Goal: Task Accomplishment & Management: Use online tool/utility

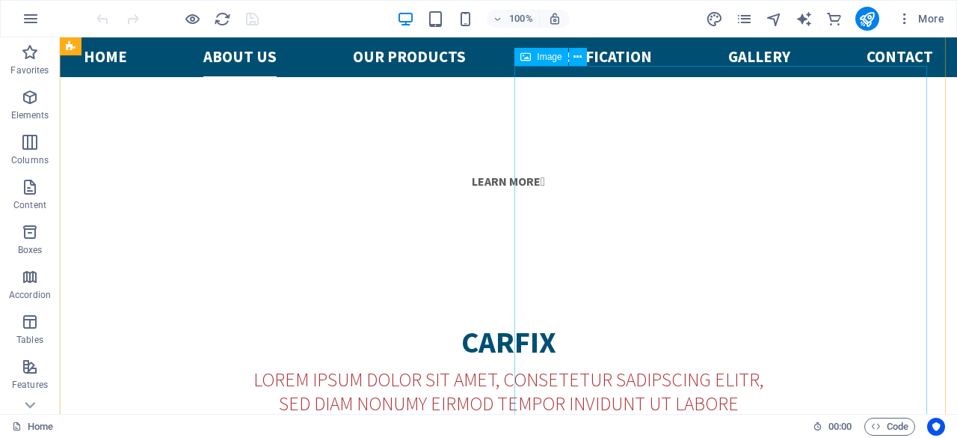
scroll to position [897, 0]
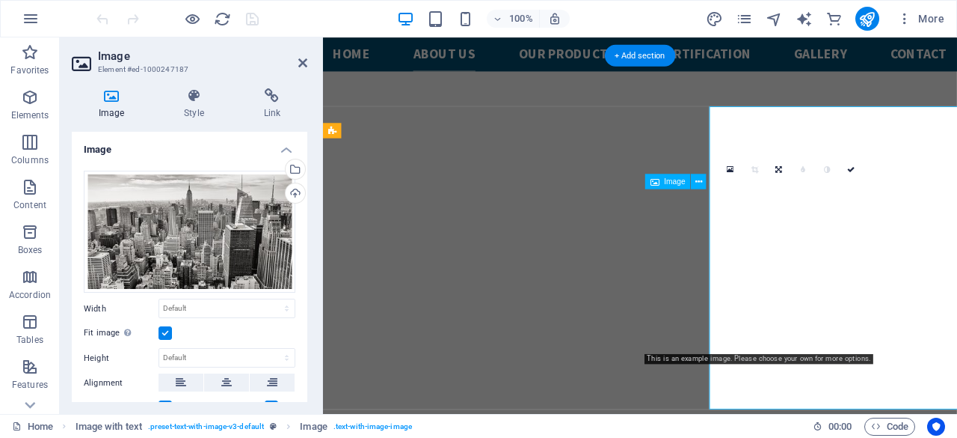
scroll to position [995, 0]
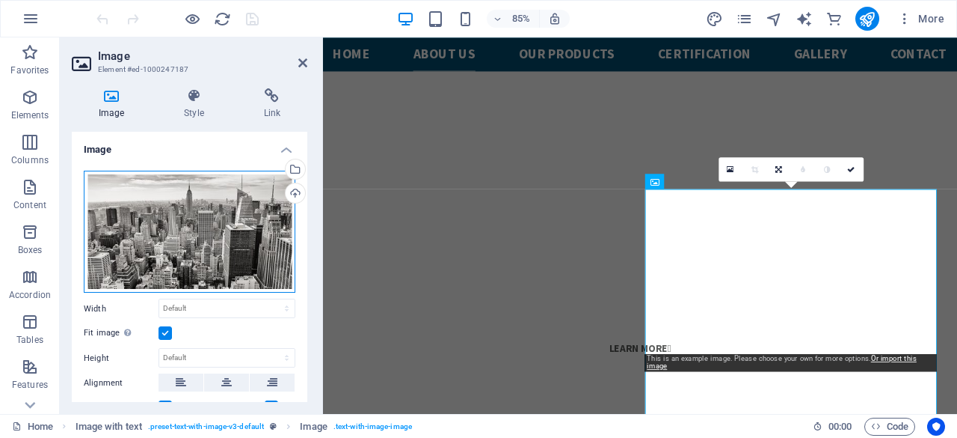
click at [211, 186] on div "Drag files here, click to choose files or select files from Files or our free s…" at bounding box center [190, 232] width 212 height 123
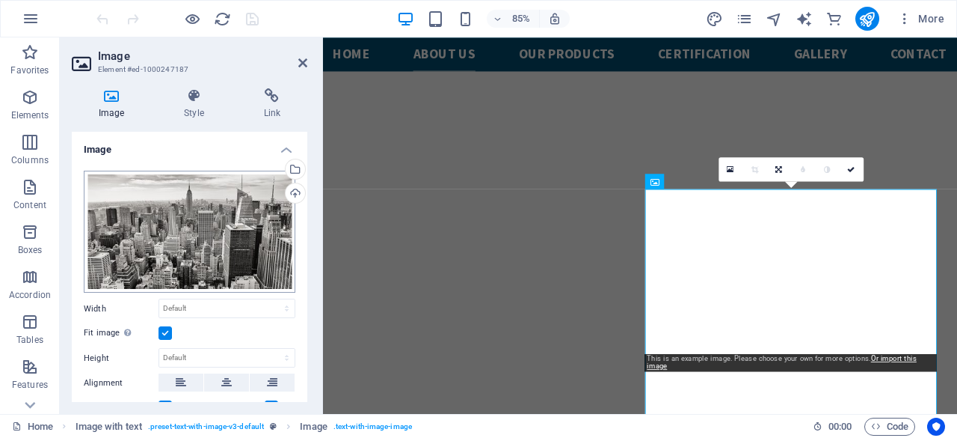
scroll to position [1363, 0]
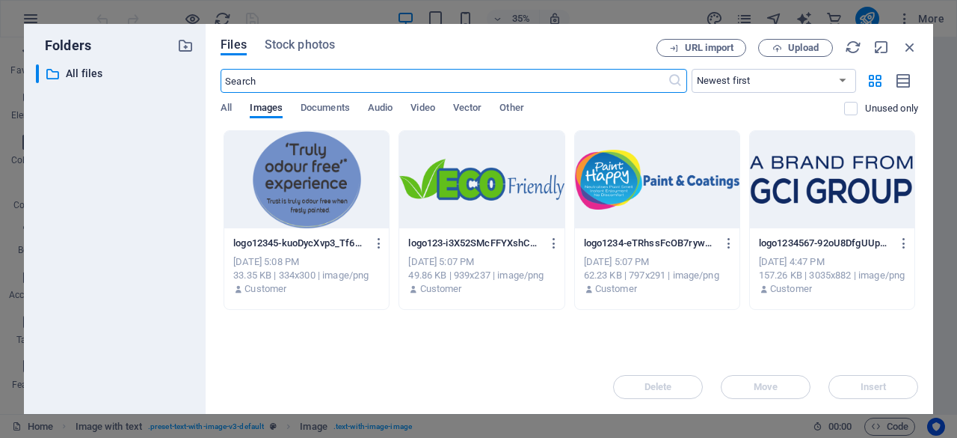
click at [484, 174] on div at bounding box center [481, 179] width 165 height 97
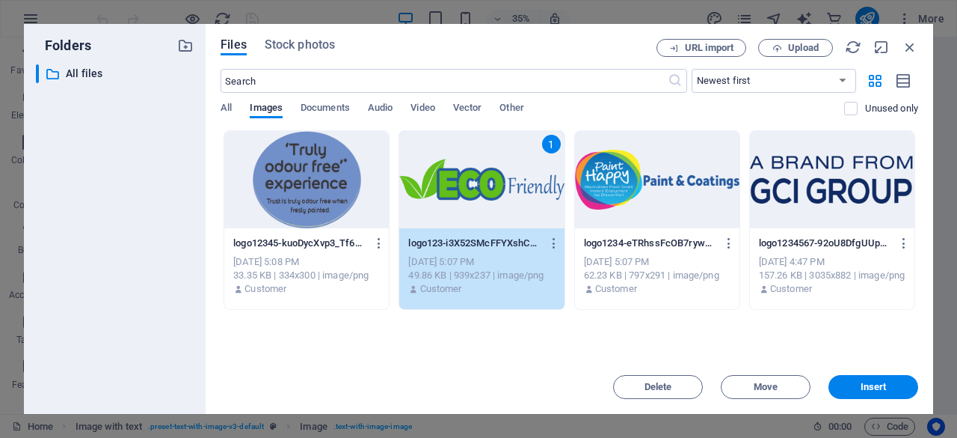
click at [484, 174] on div "1" at bounding box center [481, 179] width 165 height 97
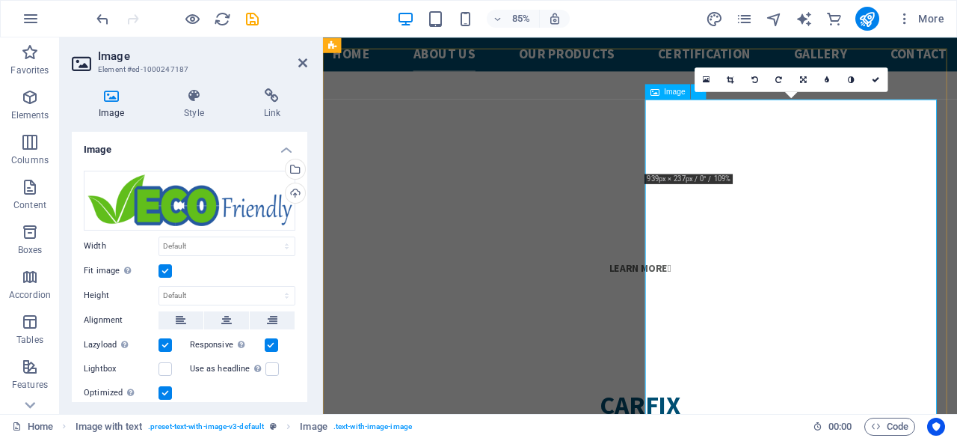
scroll to position [1069, 0]
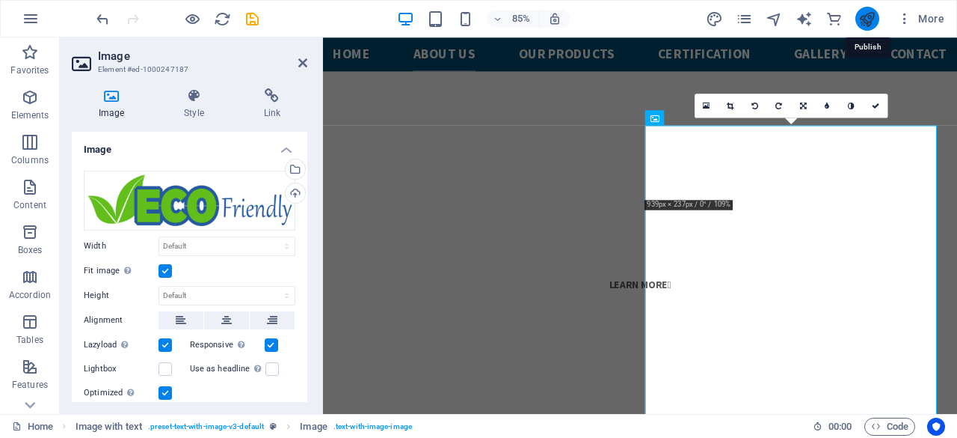
click at [872, 20] on icon "publish" at bounding box center [867, 18] width 17 height 17
checkbox input "false"
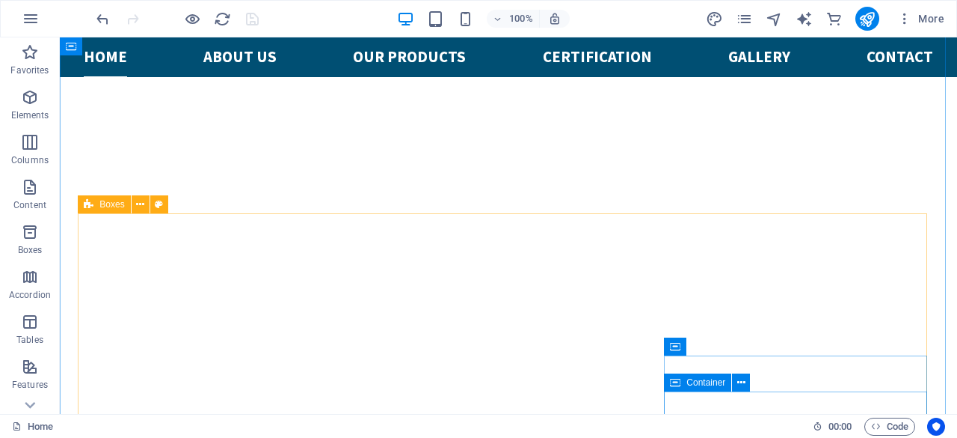
scroll to position [598, 0]
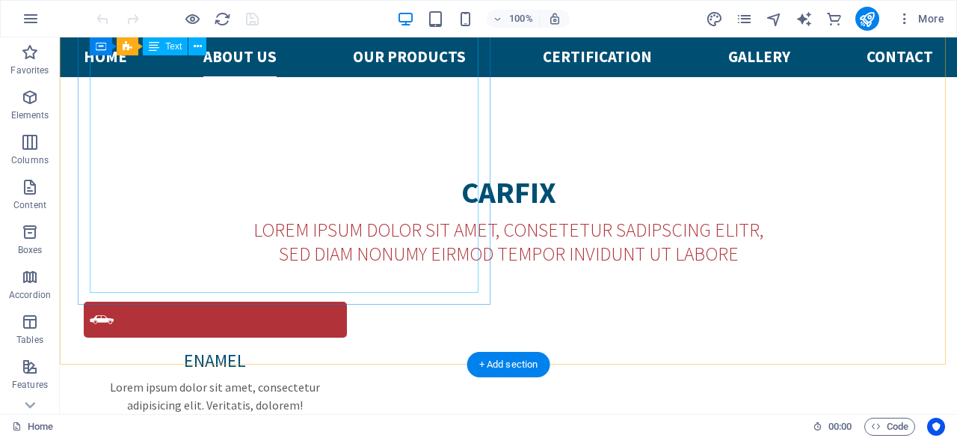
scroll to position [823, 0]
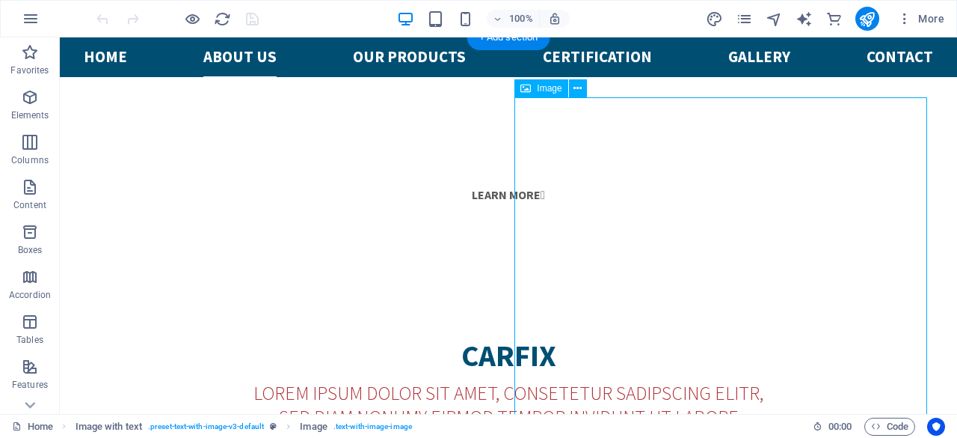
scroll to position [1047, 0]
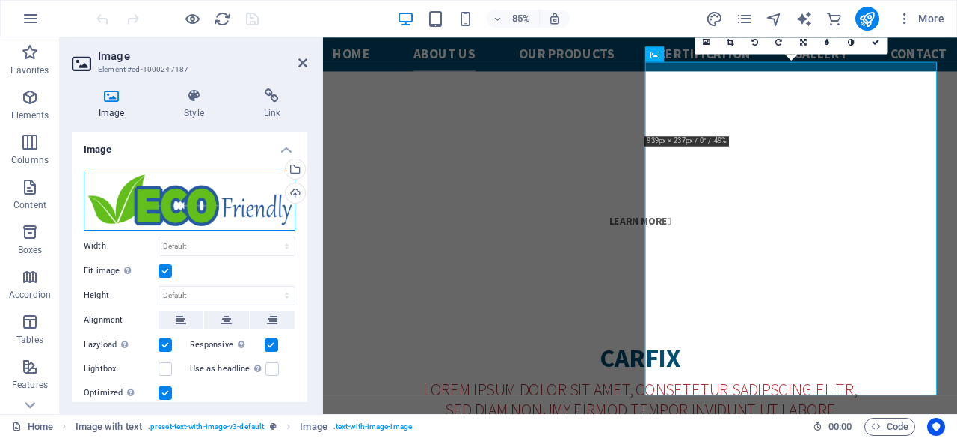
click at [218, 204] on div "Drag files here, click to choose files or select files from Files or our free s…" at bounding box center [190, 201] width 212 height 60
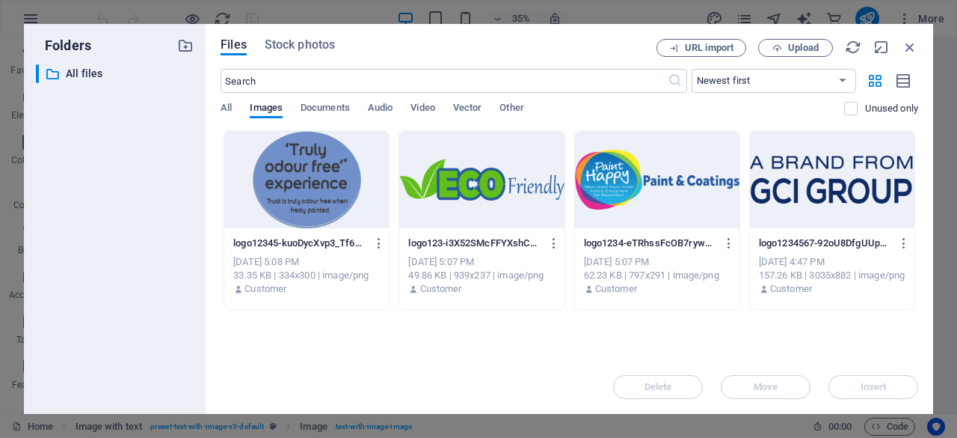
scroll to position [1512, 0]
click at [783, 43] on span "Upload" at bounding box center [795, 48] width 61 height 10
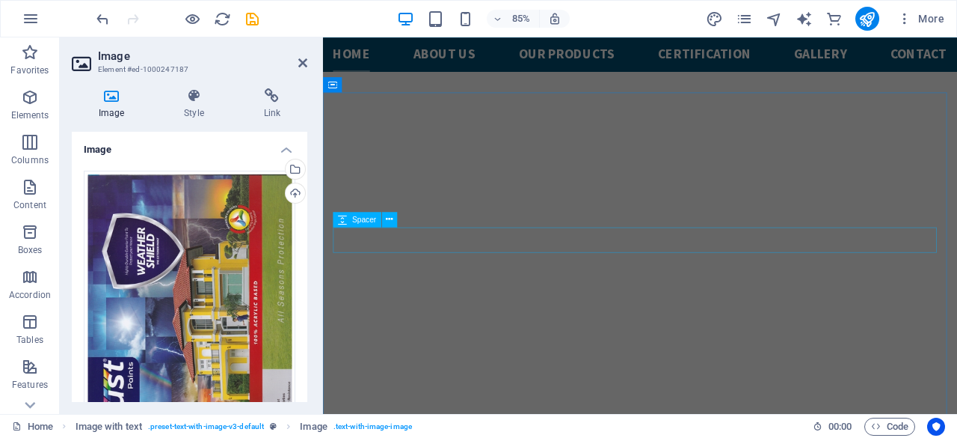
scroll to position [546, 0]
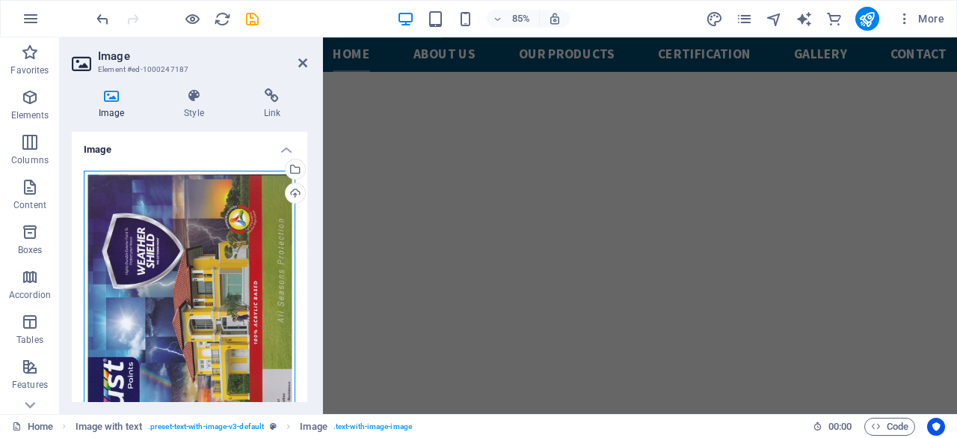
click at [218, 209] on div "Drag files here, click to choose files or select files from Files or our free s…" at bounding box center [190, 314] width 212 height 286
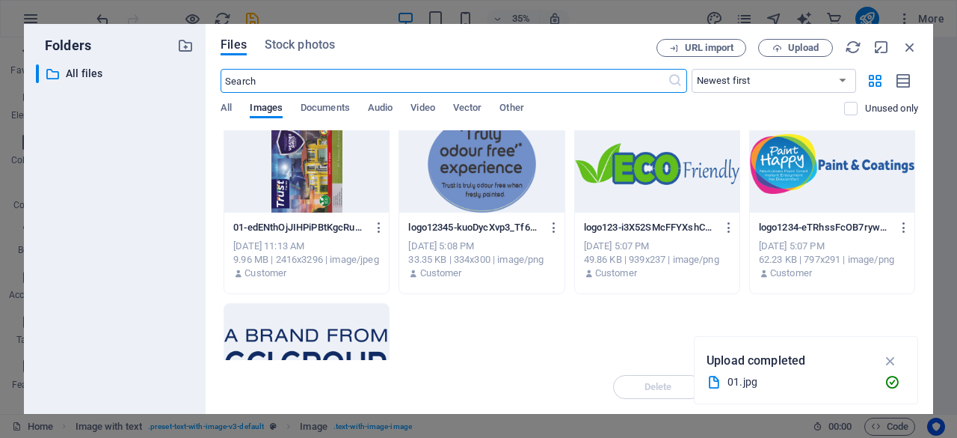
scroll to position [0, 0]
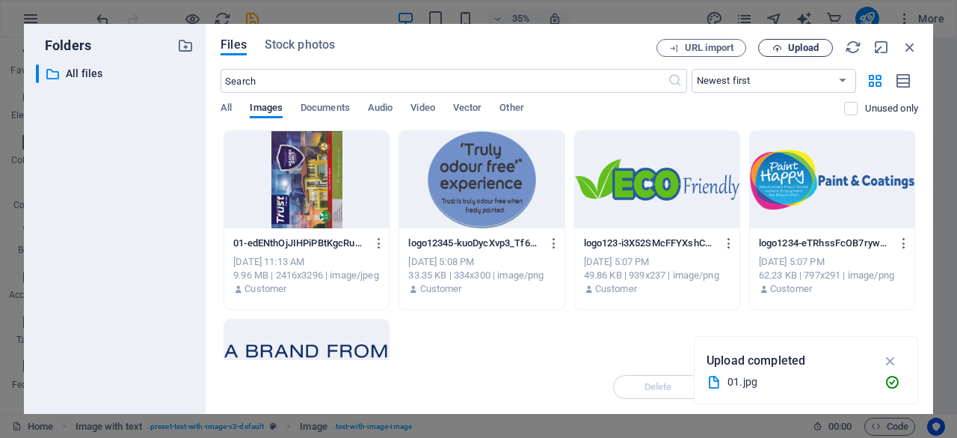
click at [803, 47] on span "Upload" at bounding box center [803, 47] width 31 height 9
click at [797, 52] on span "Upload" at bounding box center [803, 47] width 31 height 9
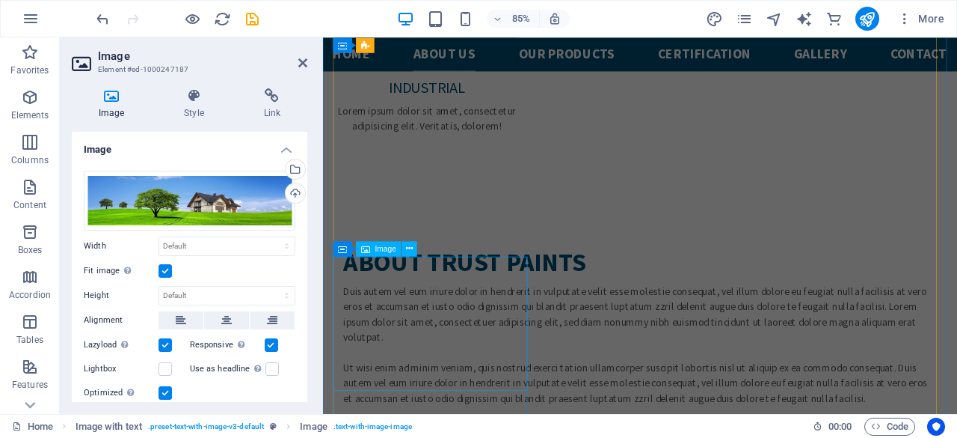
scroll to position [2042, 0]
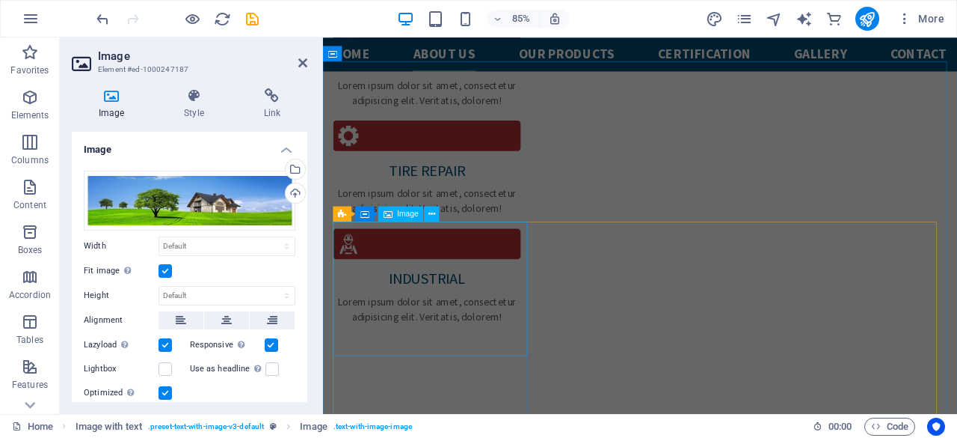
drag, startPoint x: 449, startPoint y: 326, endPoint x: 693, endPoint y: 282, distance: 248.5
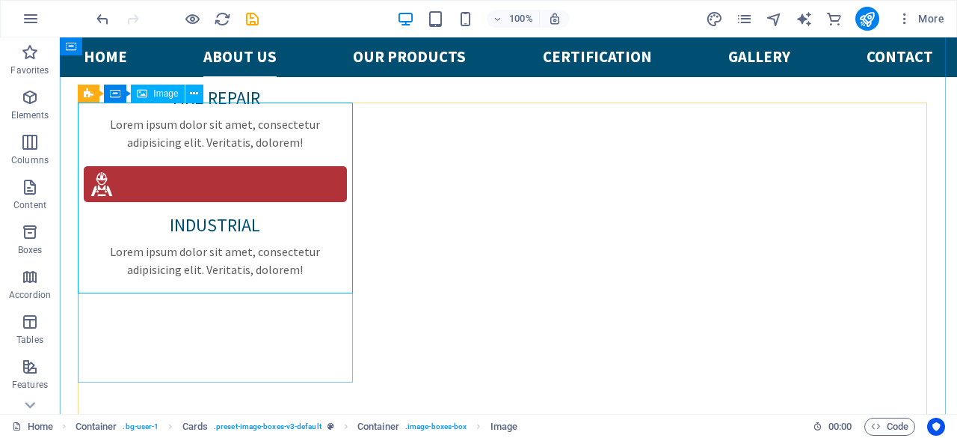
select select "%"
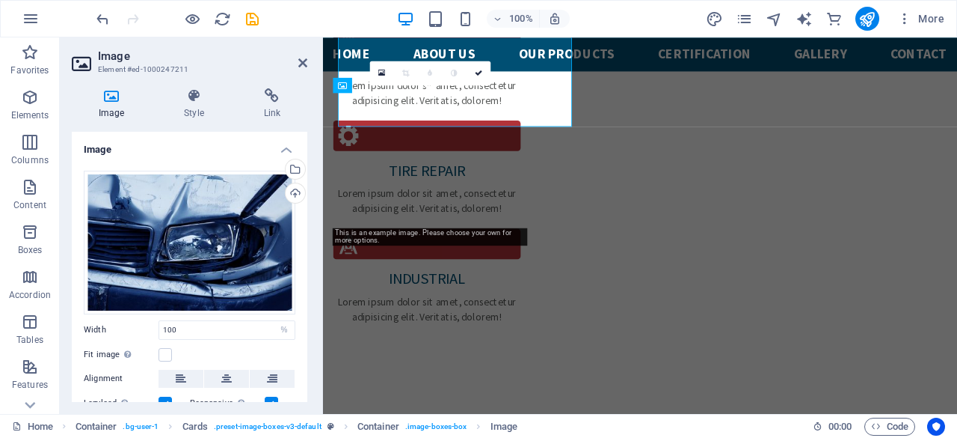
scroll to position [2193, 0]
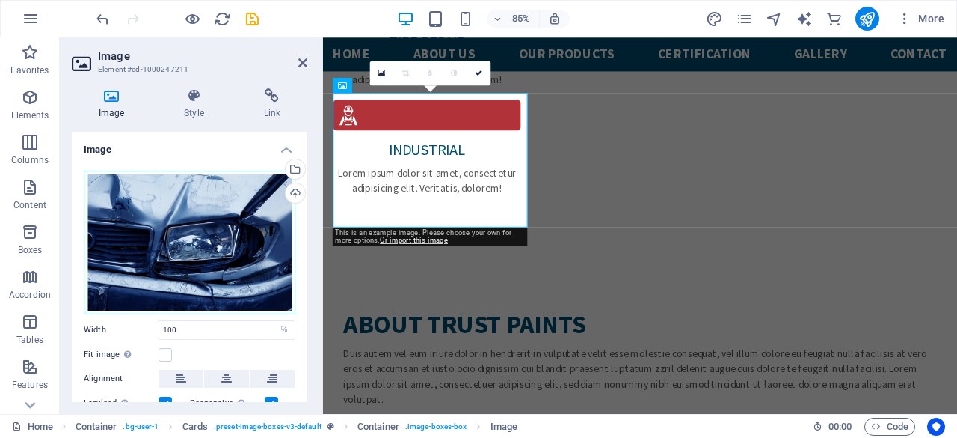
click at [233, 233] on div "Drag files here, click to choose files or select files from Files or our free s…" at bounding box center [190, 243] width 212 height 144
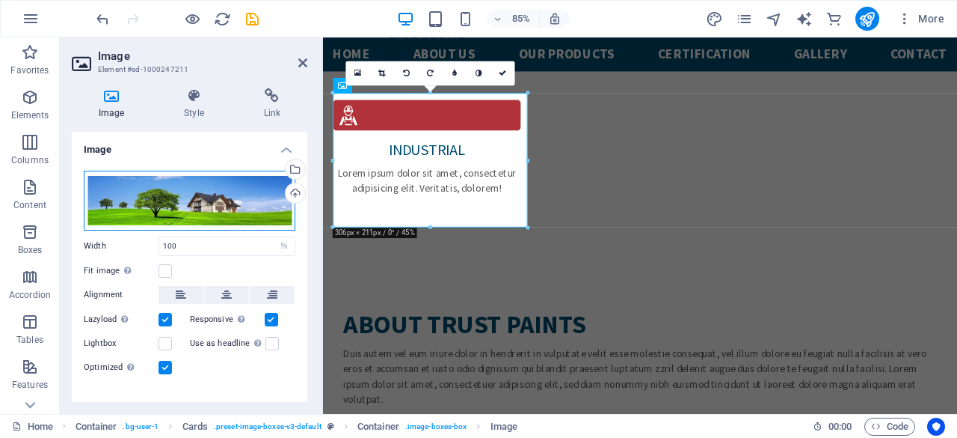
click at [233, 230] on div "Drag files here, click to choose files or select files from Files or our free s…" at bounding box center [190, 201] width 212 height 60
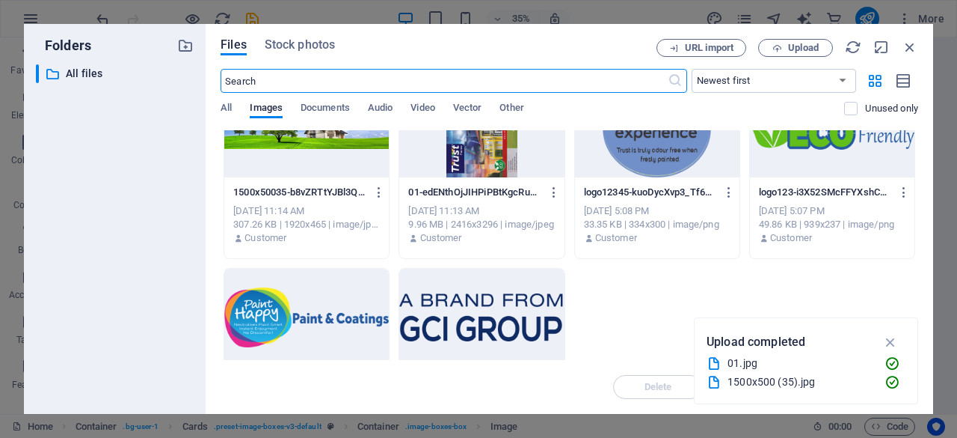
scroll to position [0, 0]
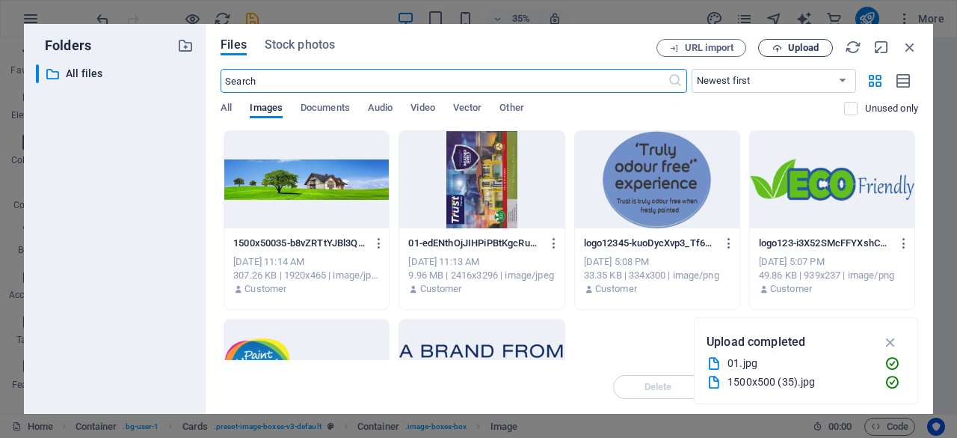
click at [795, 50] on span "Upload" at bounding box center [803, 47] width 31 height 9
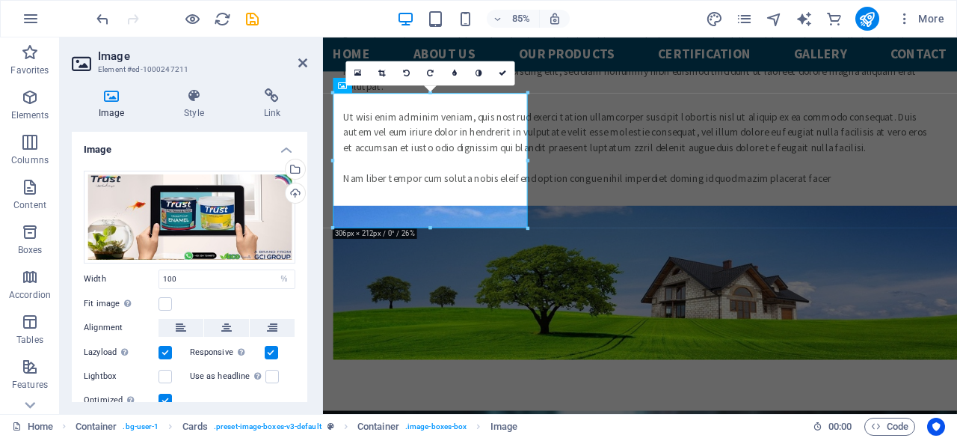
scroll to position [2193, 0]
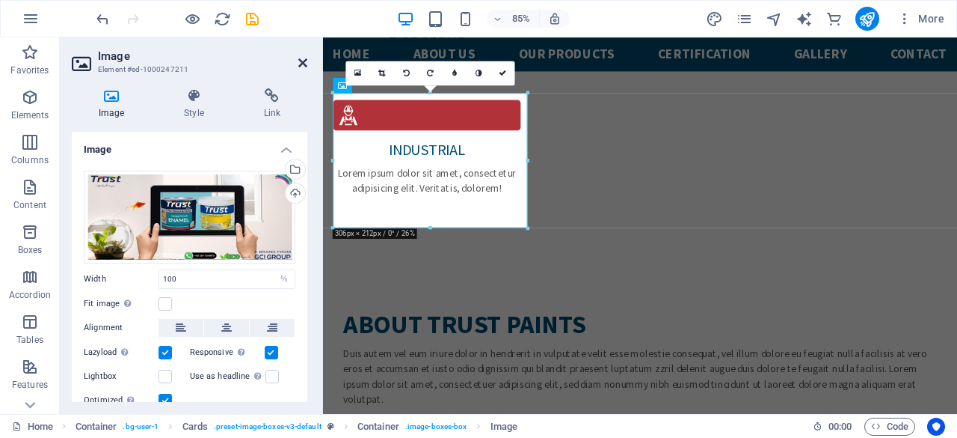
click at [304, 64] on icon at bounding box center [302, 63] width 9 height 12
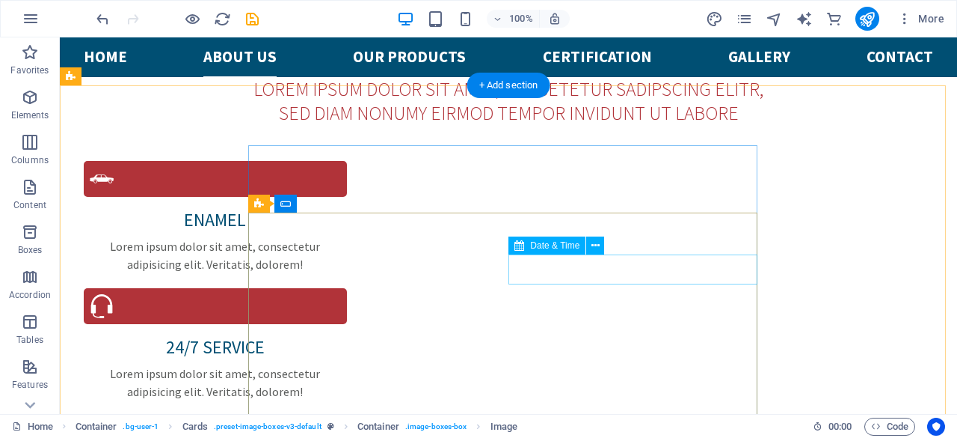
scroll to position [1443, 0]
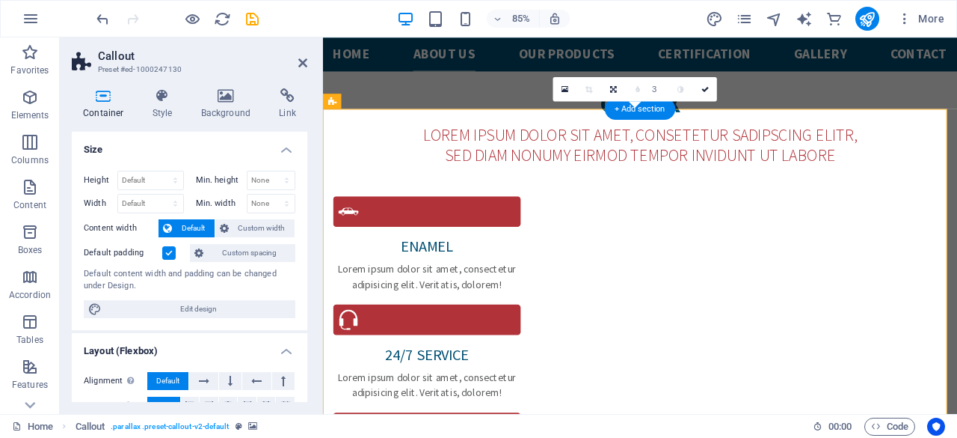
scroll to position [1541, 0]
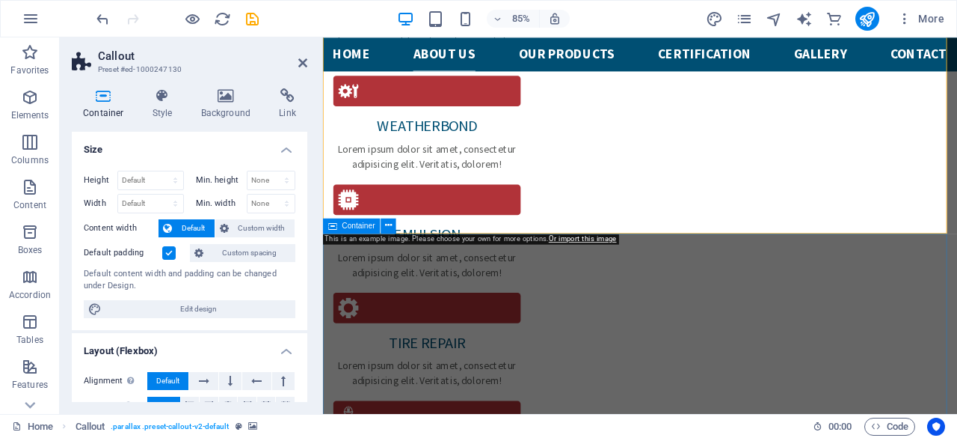
scroll to position [1840, 0]
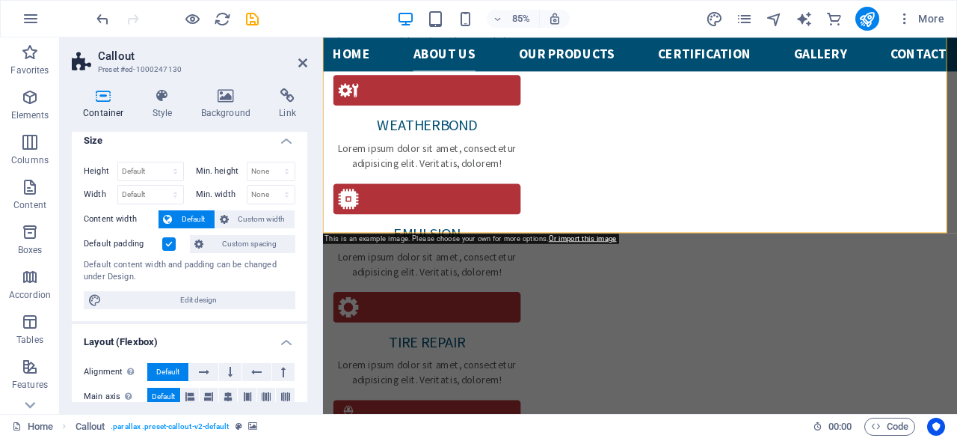
scroll to position [0, 0]
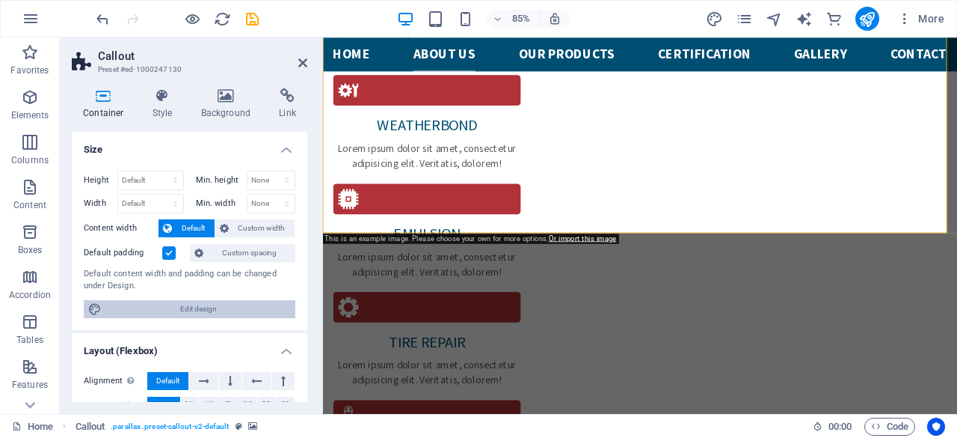
click at [237, 307] on span "Edit design" at bounding box center [198, 309] width 185 height 18
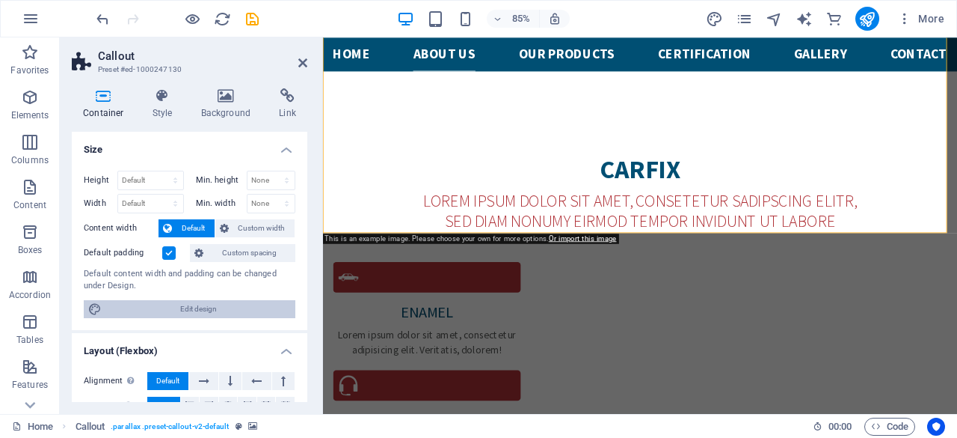
select select "rem"
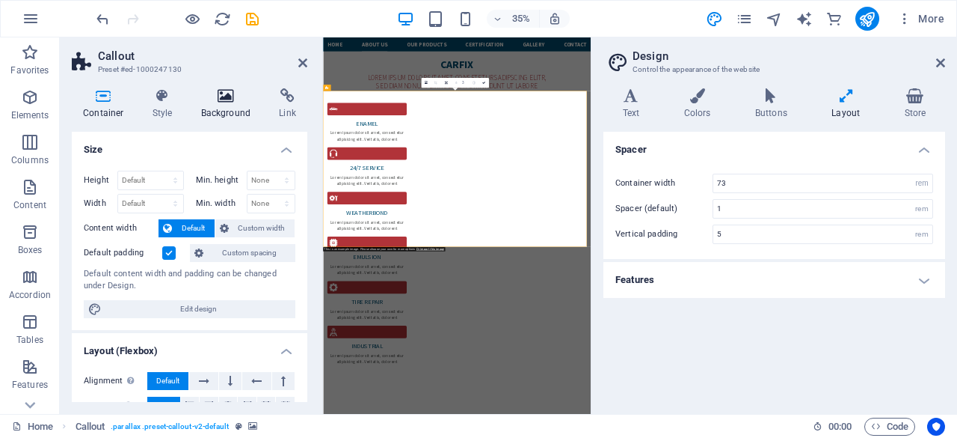
click at [229, 96] on icon at bounding box center [226, 95] width 73 height 15
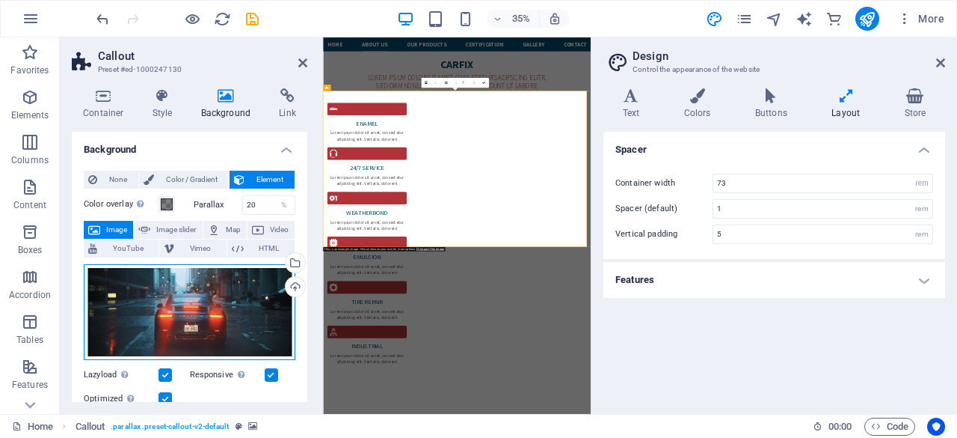
click at [218, 309] on div "Drag files here, click to choose files or select files from Files or our free s…" at bounding box center [190, 312] width 212 height 96
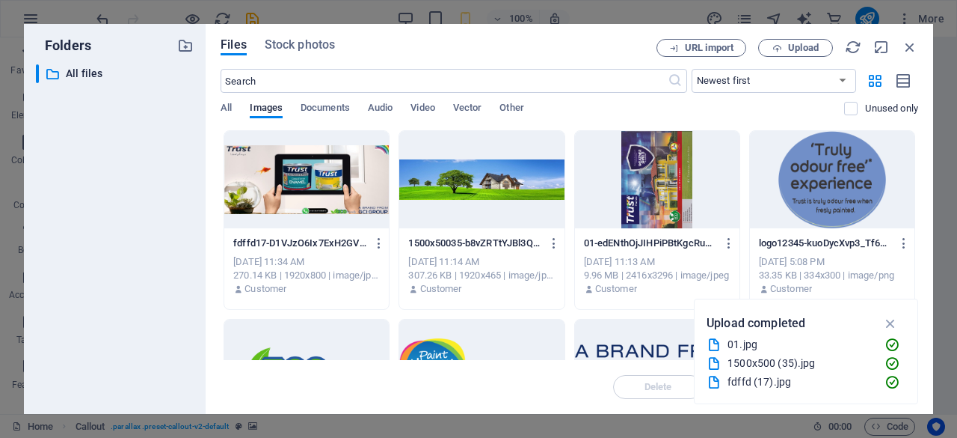
scroll to position [6422, 0]
click at [458, 178] on div at bounding box center [481, 179] width 165 height 97
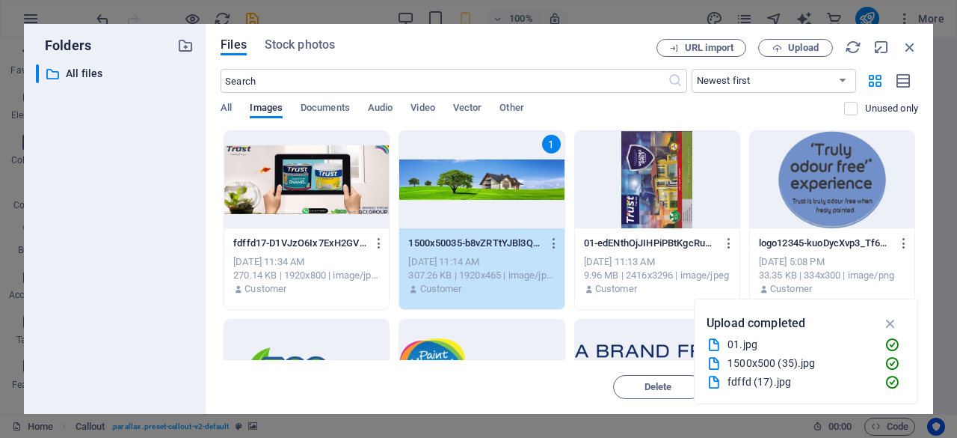
click at [458, 178] on div "1" at bounding box center [481, 179] width 165 height 97
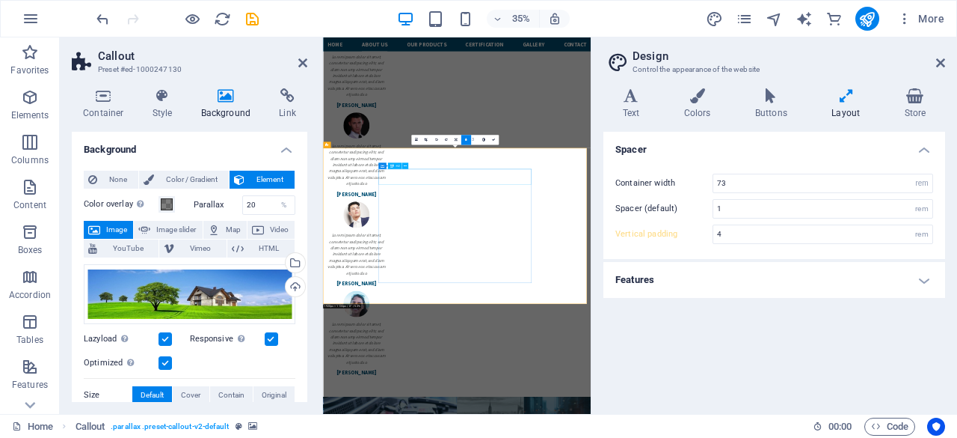
type input "5"
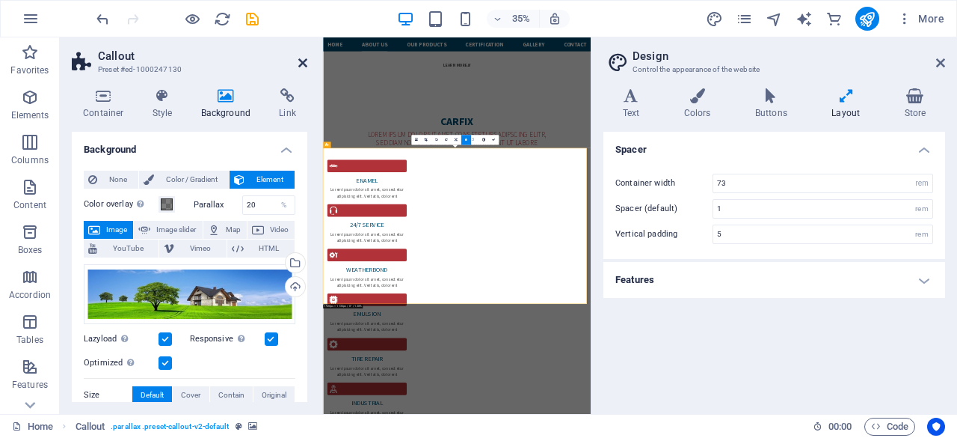
click at [304, 64] on icon at bounding box center [302, 63] width 9 height 12
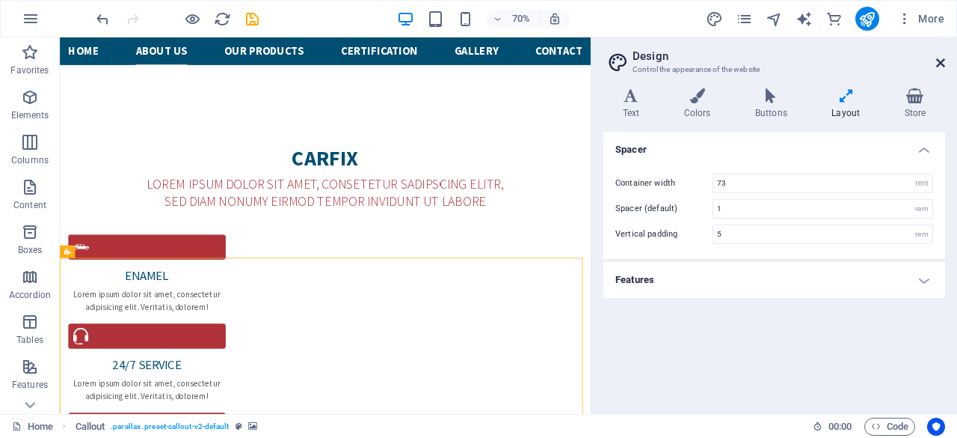
drag, startPoint x: 942, startPoint y: 62, endPoint x: 687, endPoint y: 117, distance: 261.7
click at [942, 62] on icon at bounding box center [940, 63] width 9 height 12
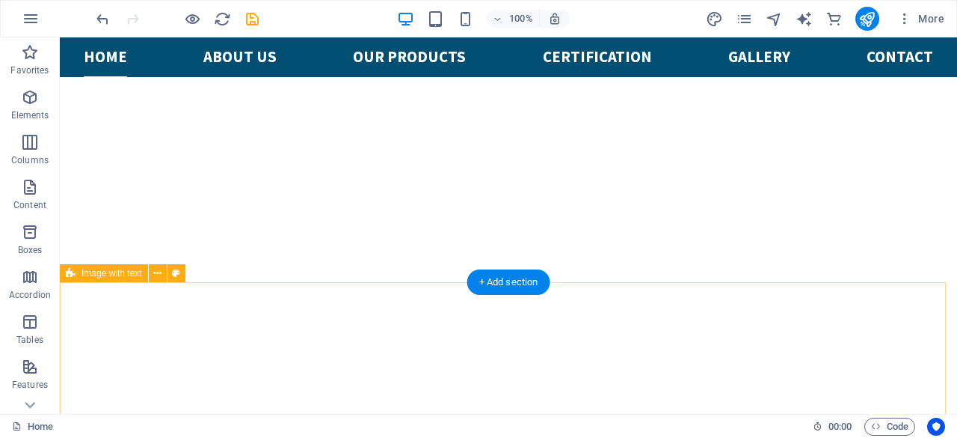
scroll to position [912, 0]
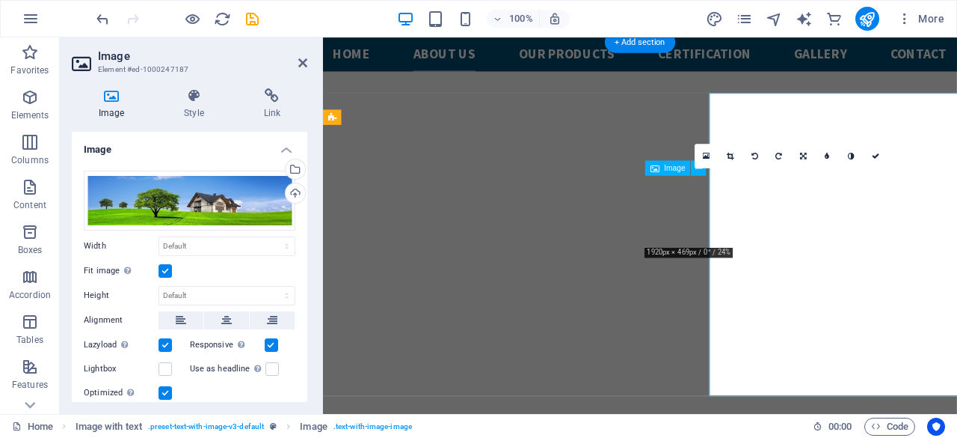
scroll to position [1010, 0]
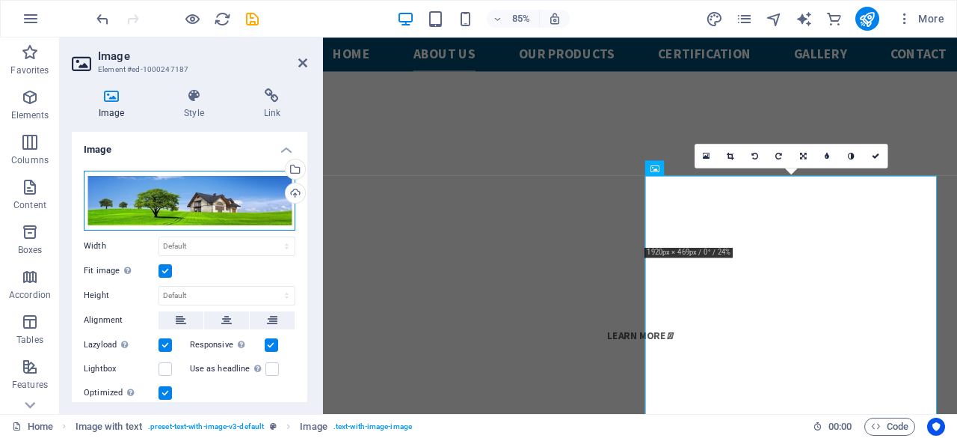
click at [175, 216] on div "Drag files here, click to choose files or select files from Files or our free s…" at bounding box center [190, 201] width 212 height 60
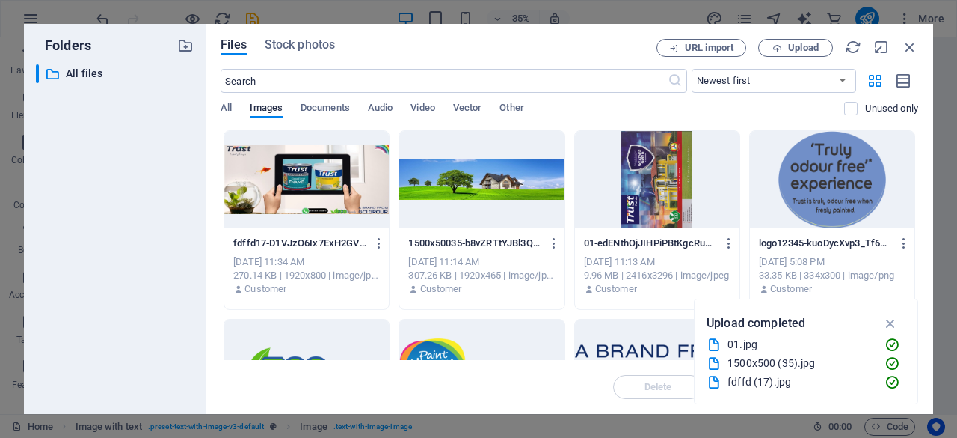
click at [652, 176] on div at bounding box center [657, 179] width 165 height 97
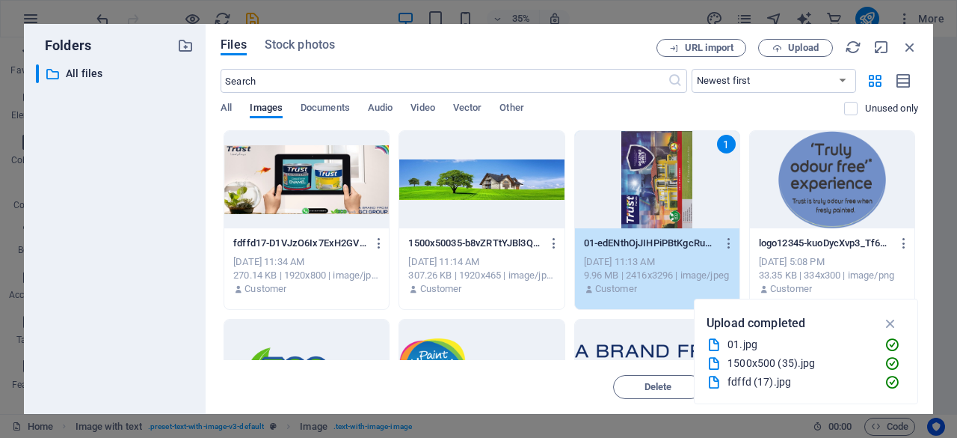
click at [652, 176] on div "1" at bounding box center [657, 179] width 165 height 97
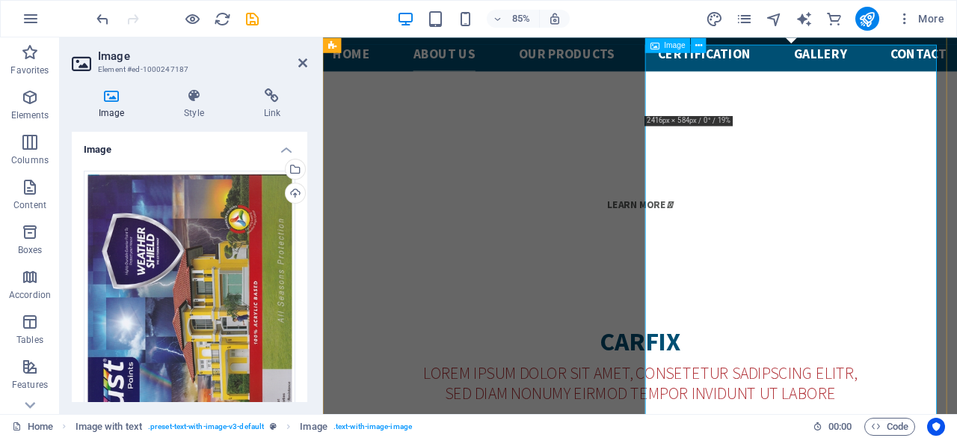
scroll to position [1084, 0]
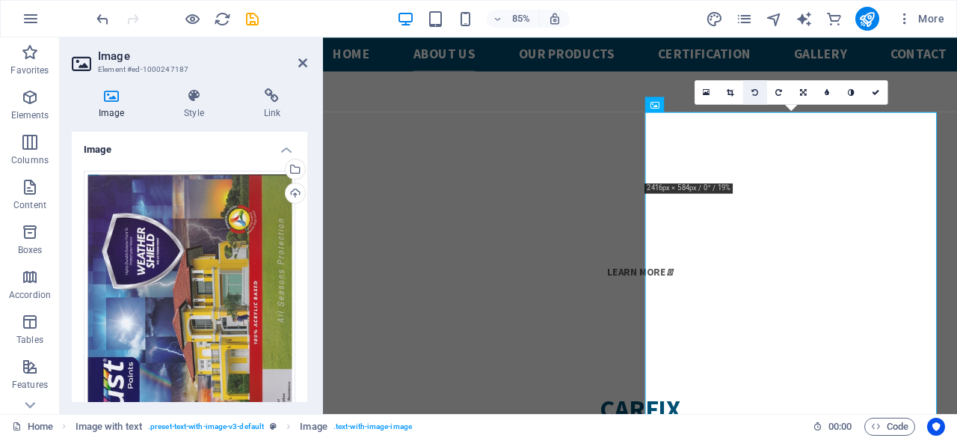
click at [754, 87] on link at bounding box center [755, 92] width 24 height 24
click at [754, 94] on icon at bounding box center [755, 91] width 7 height 7
click at [775, 89] on link at bounding box center [779, 92] width 24 height 24
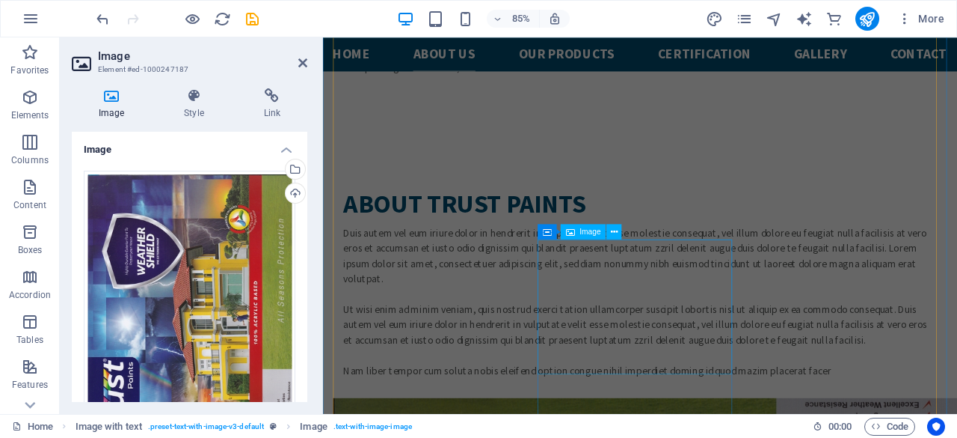
scroll to position [2356, 0]
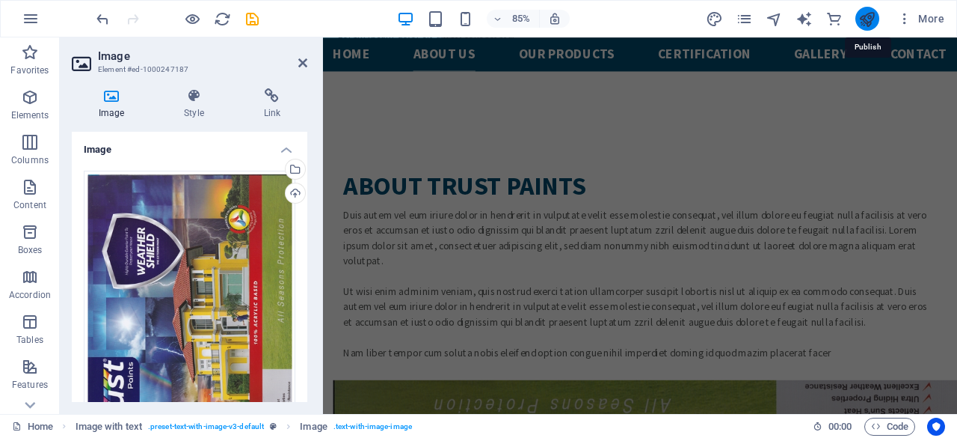
click at [866, 19] on icon "publish" at bounding box center [867, 18] width 17 height 17
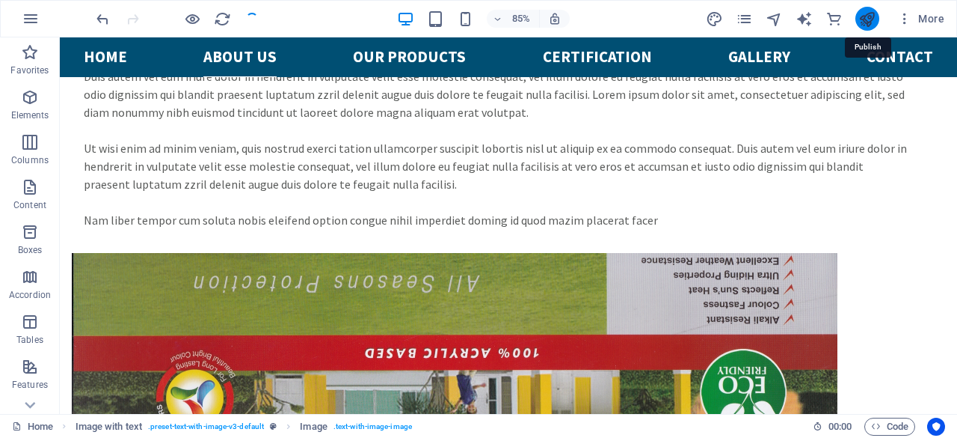
checkbox input "false"
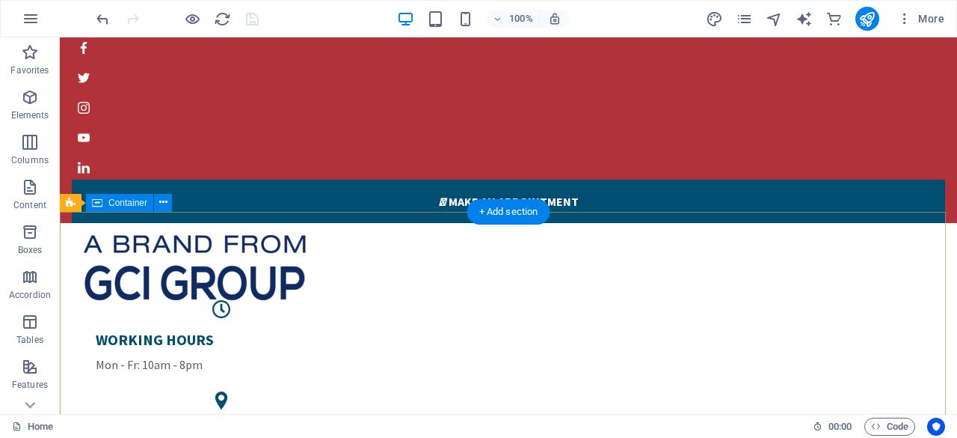
scroll to position [0, 0]
